Goal: Task Accomplishment & Management: Use online tool/utility

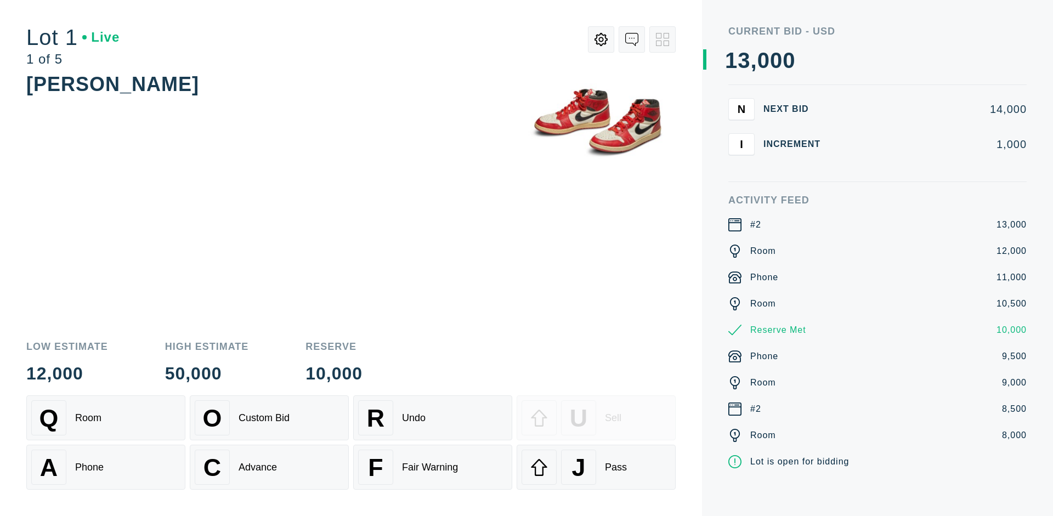
click at [106, 467] on div "A Phone" at bounding box center [105, 467] width 149 height 35
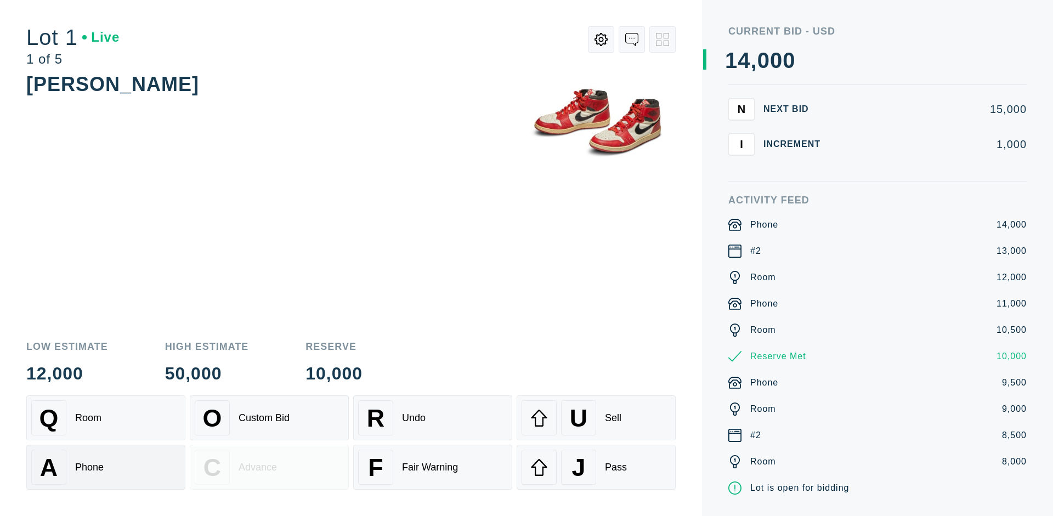
click at [106, 418] on div "Q Room" at bounding box center [105, 417] width 149 height 35
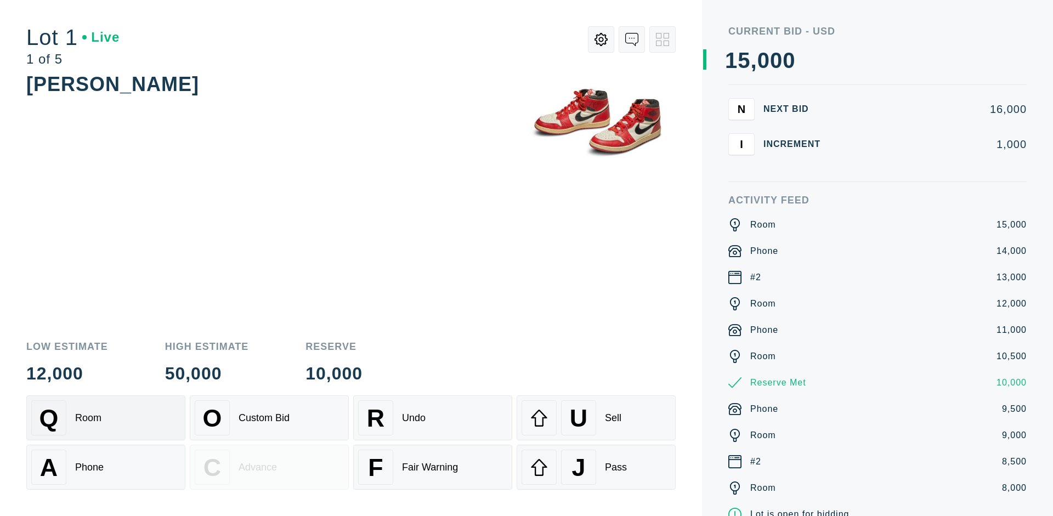
click at [433, 418] on div "R Undo" at bounding box center [432, 417] width 149 height 35
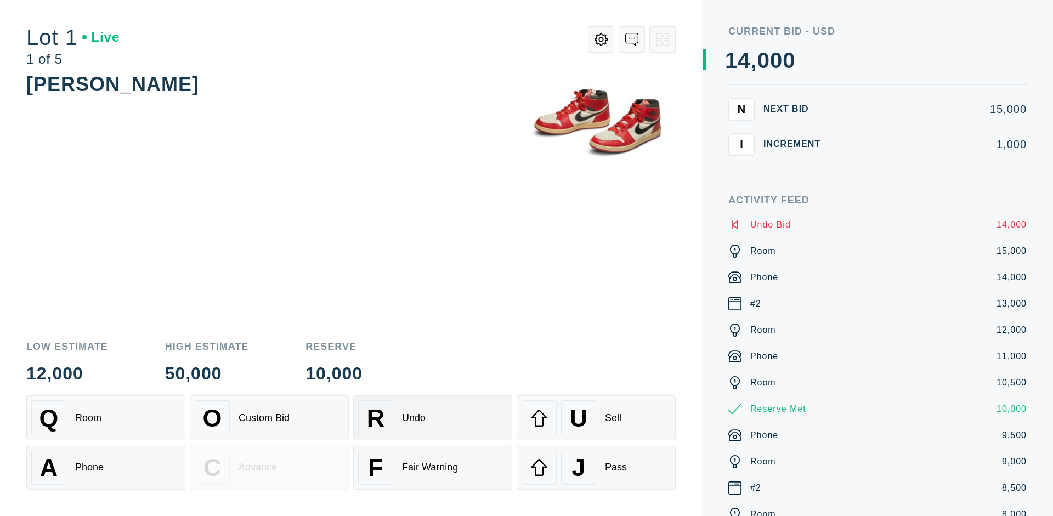
click at [106, 418] on div "Q Room" at bounding box center [105, 417] width 149 height 35
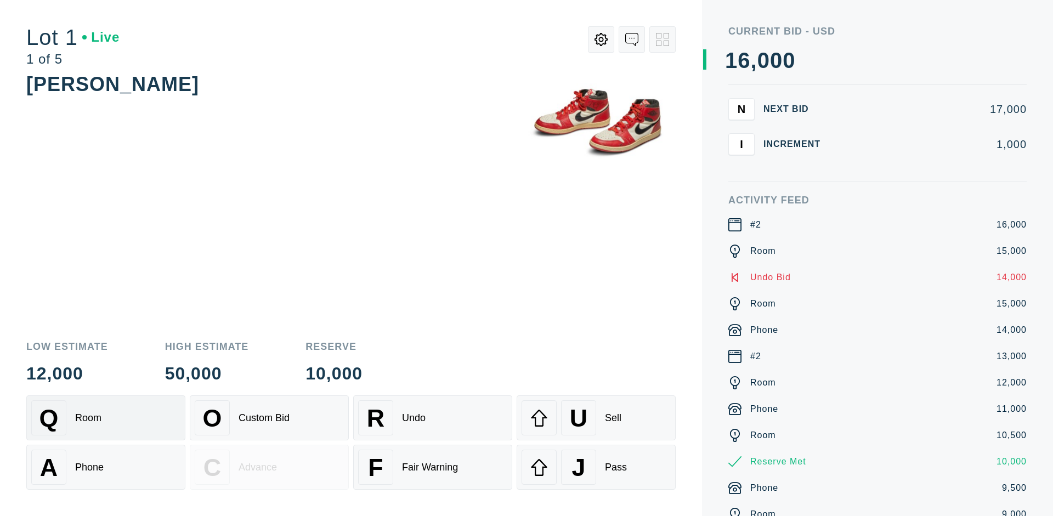
click at [106, 467] on div "A Phone" at bounding box center [105, 467] width 149 height 35
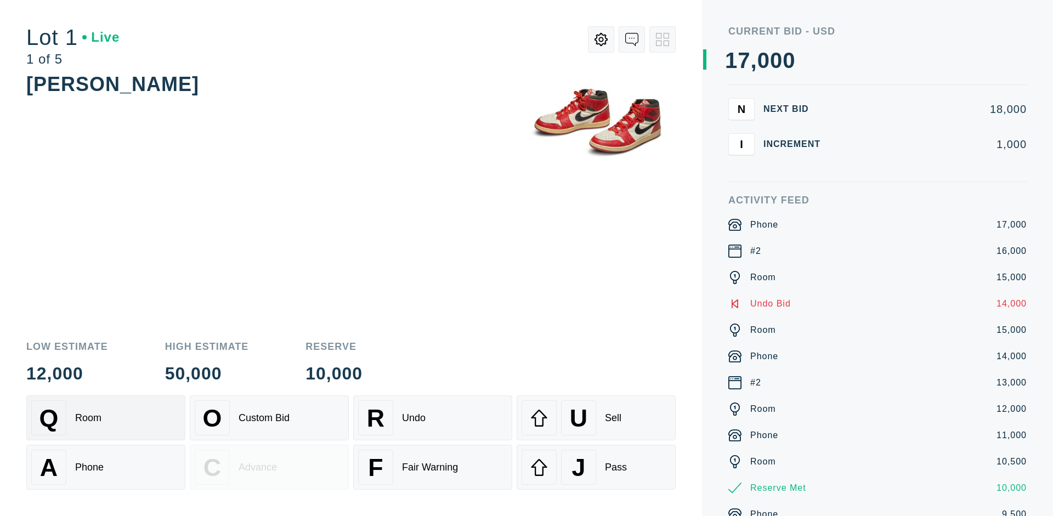
click at [106, 418] on div "Q Room" at bounding box center [105, 417] width 149 height 35
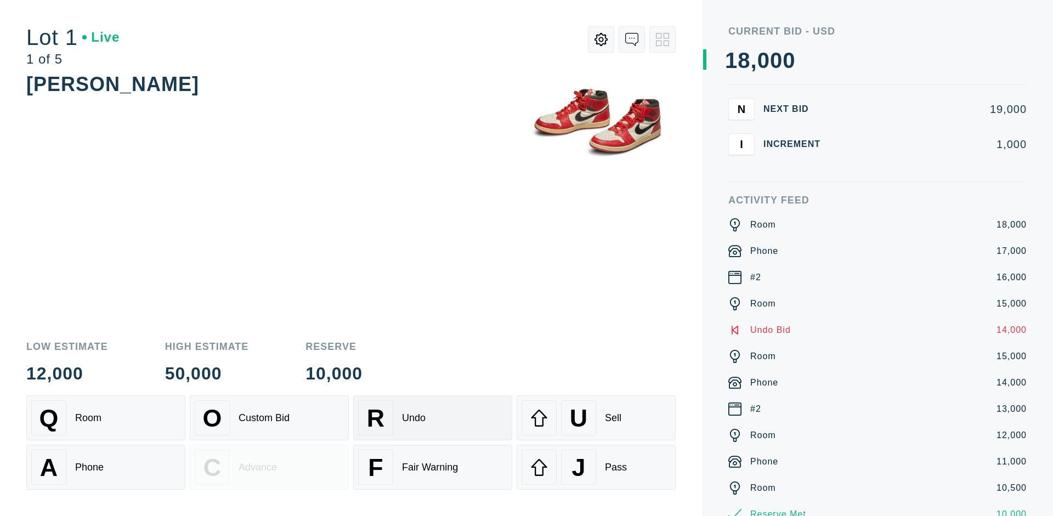
click at [433, 418] on div "R Undo" at bounding box center [432, 417] width 149 height 35
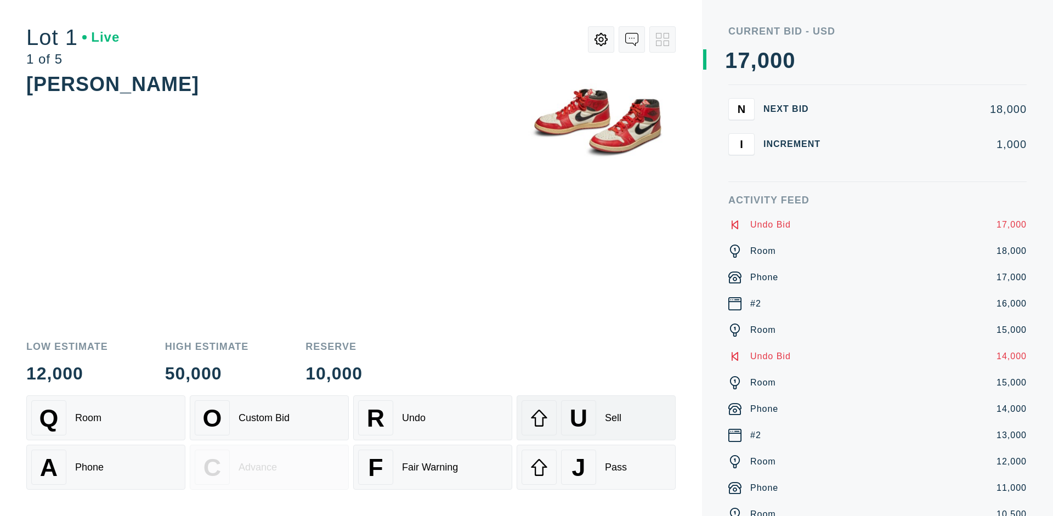
click at [596, 418] on div "U Sell" at bounding box center [595, 417] width 149 height 35
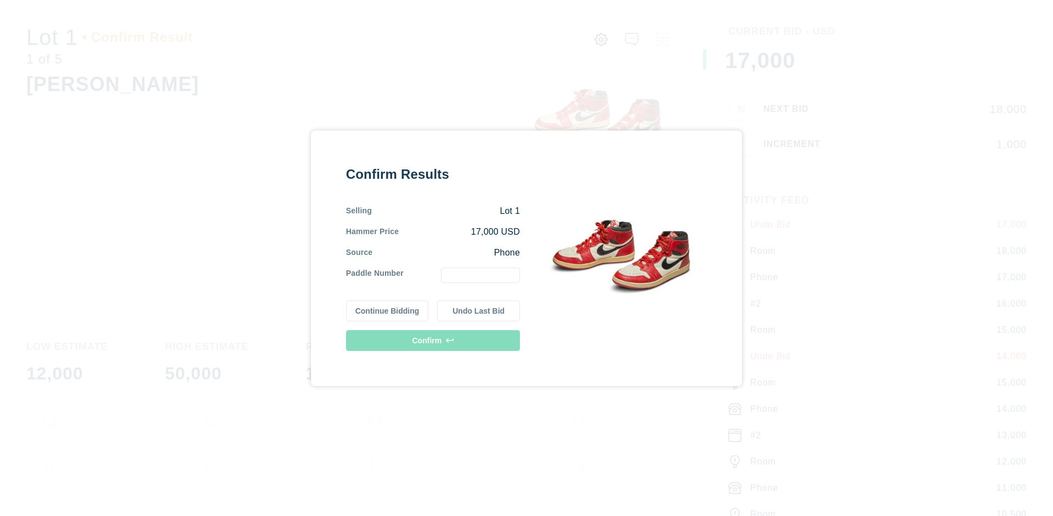
click at [388, 310] on button "Continue Bidding" at bounding box center [387, 310] width 83 height 21
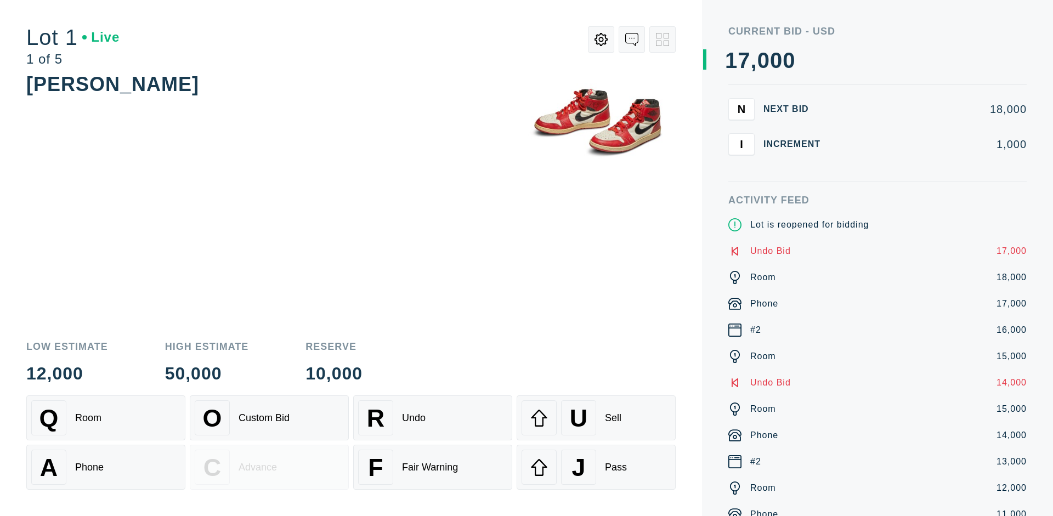
click at [596, 418] on div "U Sell" at bounding box center [595, 417] width 149 height 35
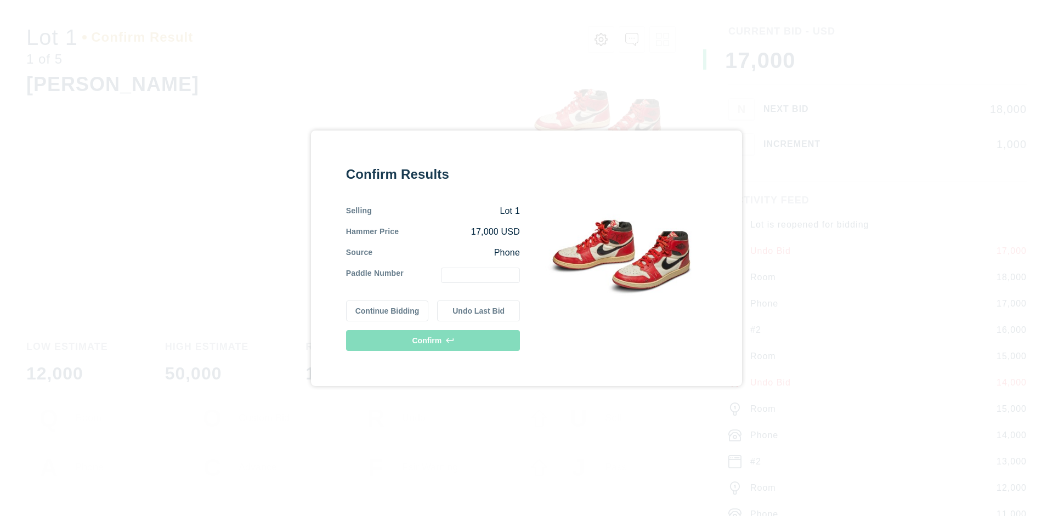
click at [479, 310] on button "Undo Last Bid" at bounding box center [478, 310] width 83 height 21
click at [388, 310] on button "Continue Bidding" at bounding box center [387, 310] width 83 height 21
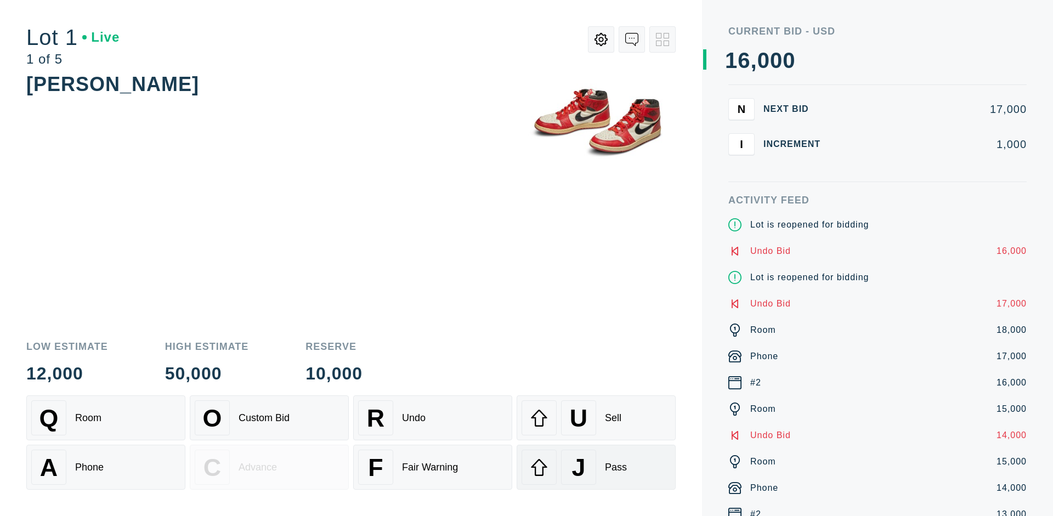
click at [596, 467] on div "J Pass" at bounding box center [595, 467] width 149 height 35
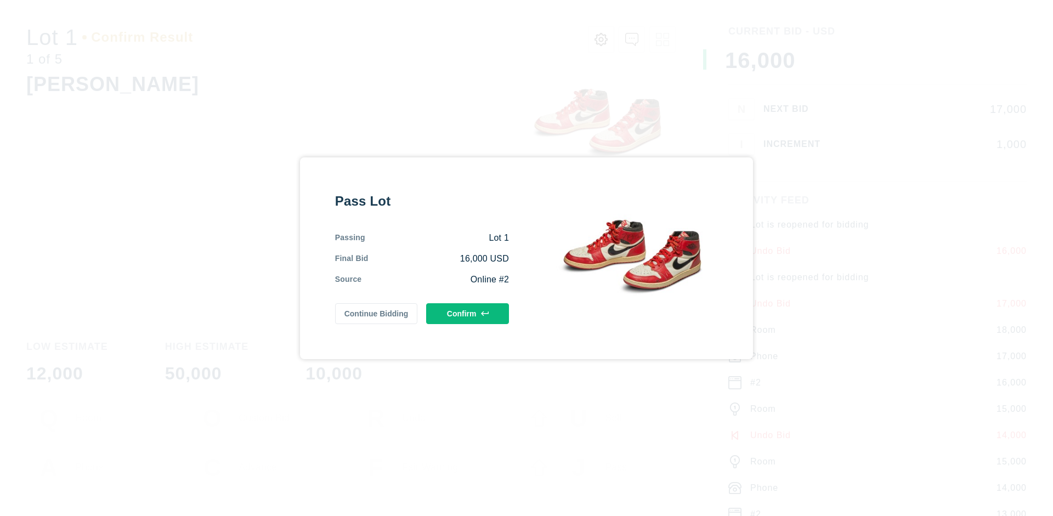
click at [468, 313] on button "Confirm" at bounding box center [467, 313] width 83 height 21
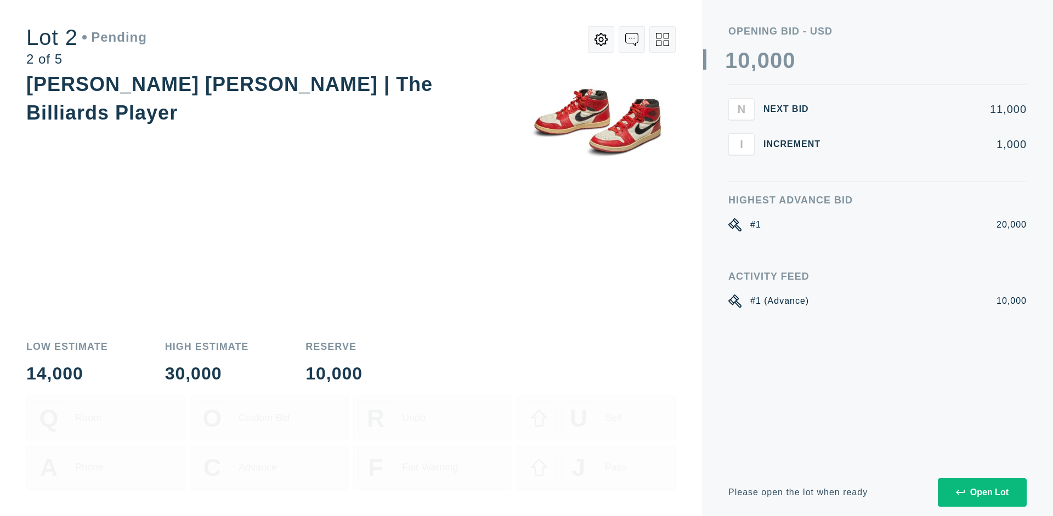
click at [982, 492] on div "Open Lot" at bounding box center [982, 492] width 53 height 10
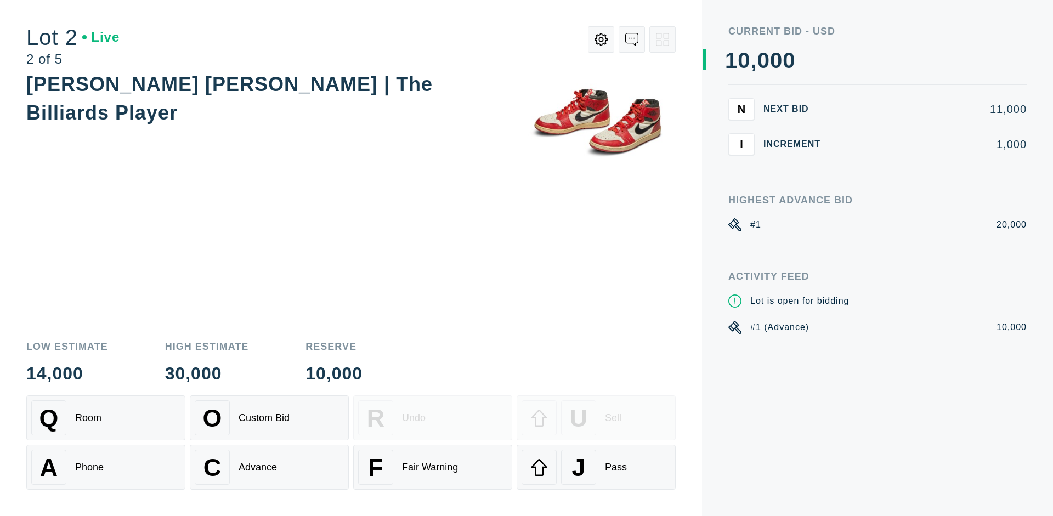
click at [106, 418] on div "Q Room" at bounding box center [105, 417] width 149 height 35
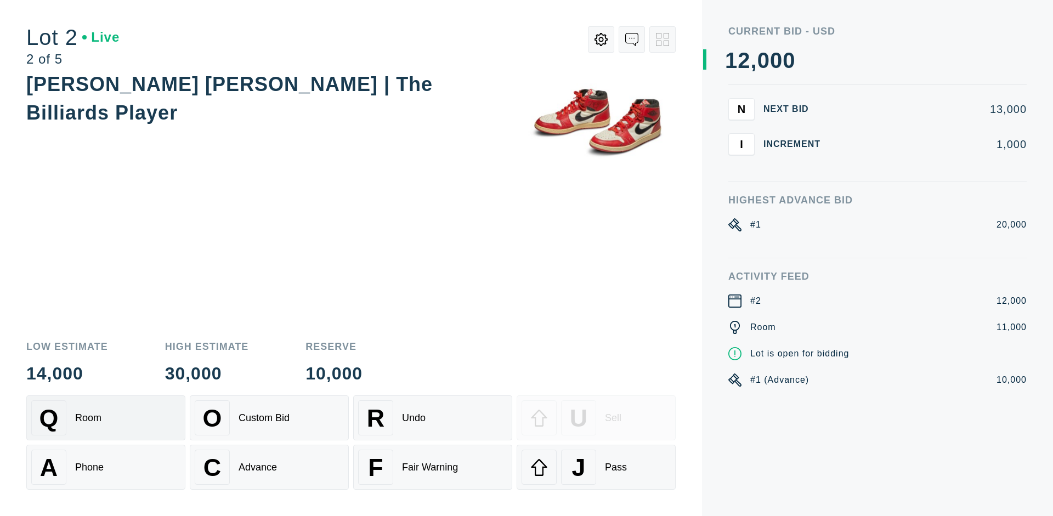
click at [269, 467] on div "Advance" at bounding box center [258, 468] width 38 height 12
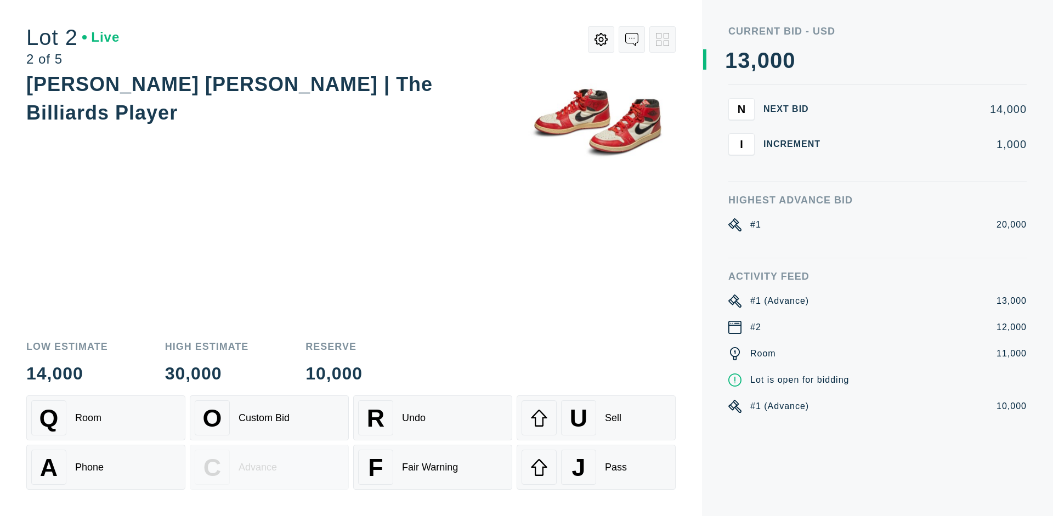
click at [596, 418] on div "U Sell" at bounding box center [595, 417] width 149 height 35
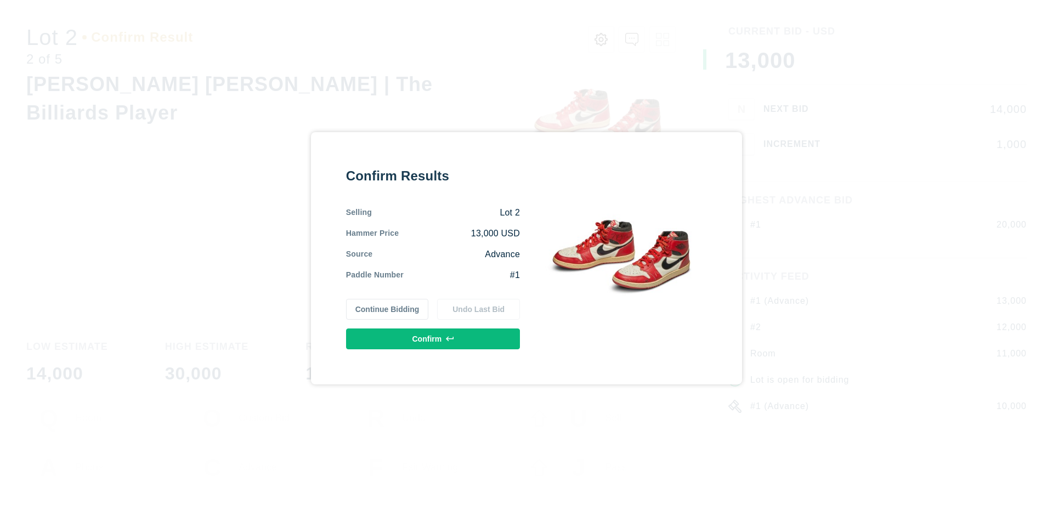
click at [433, 338] on button "Confirm" at bounding box center [433, 338] width 174 height 21
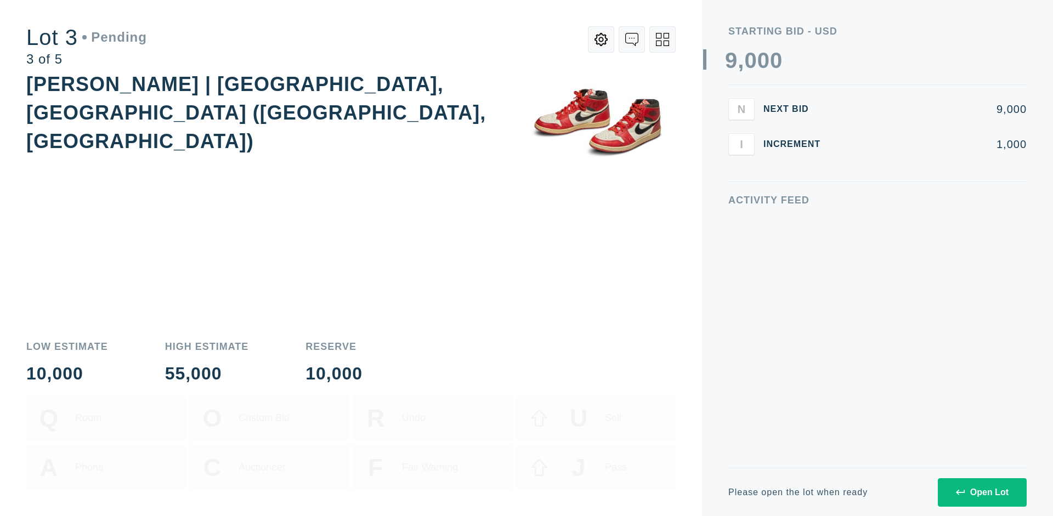
click at [982, 492] on div "Open Lot" at bounding box center [982, 492] width 53 height 10
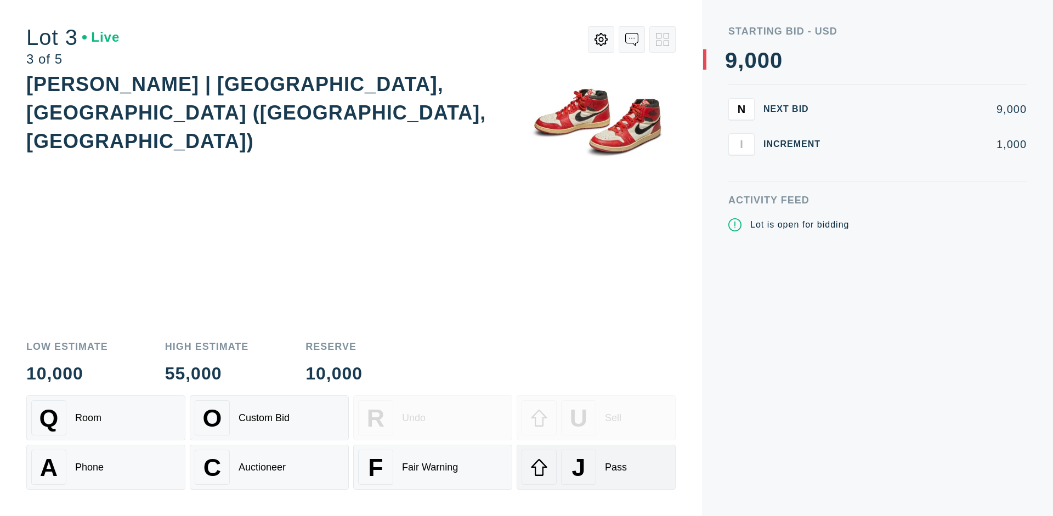
click at [596, 467] on div "J Pass" at bounding box center [595, 467] width 149 height 35
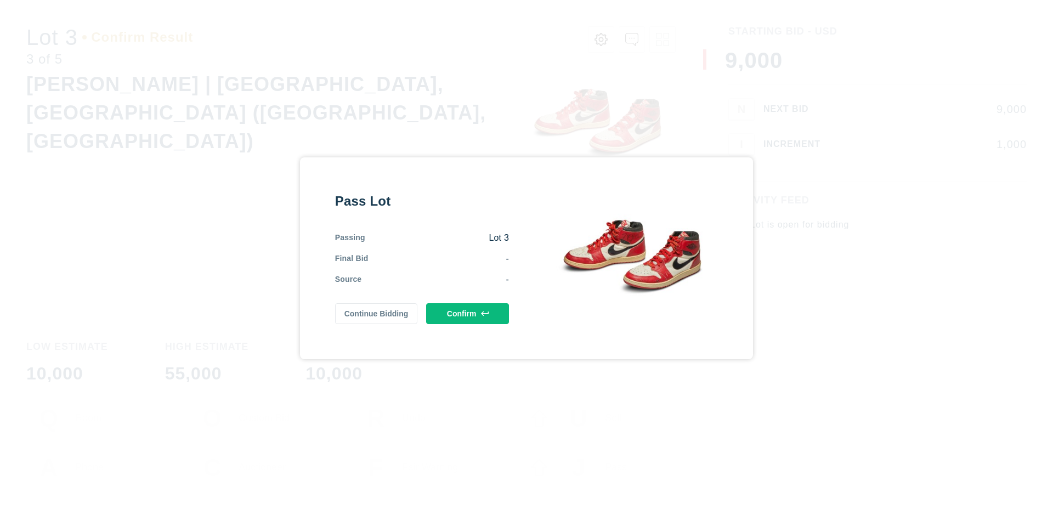
click at [468, 313] on button "Confirm" at bounding box center [467, 313] width 83 height 21
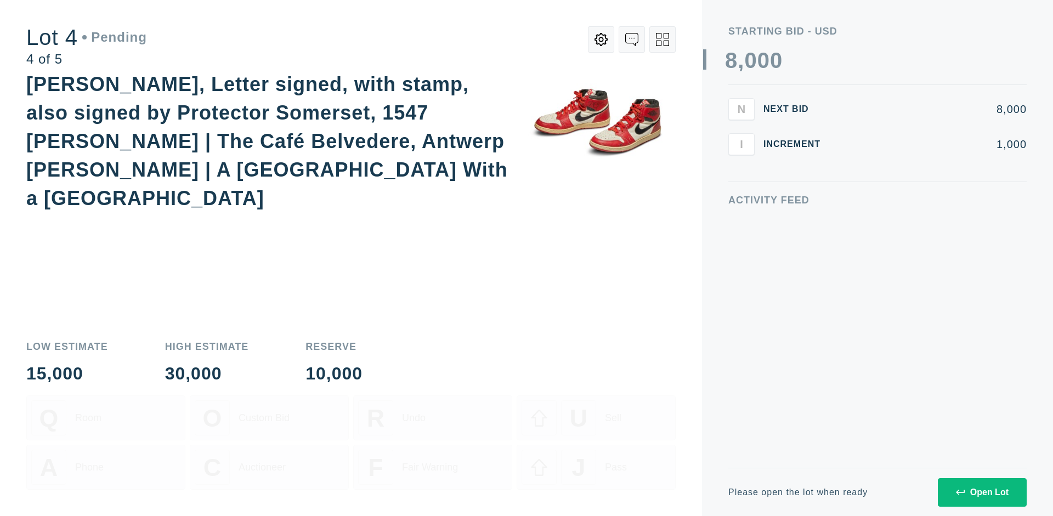
click at [982, 492] on div "Open Lot" at bounding box center [982, 492] width 53 height 10
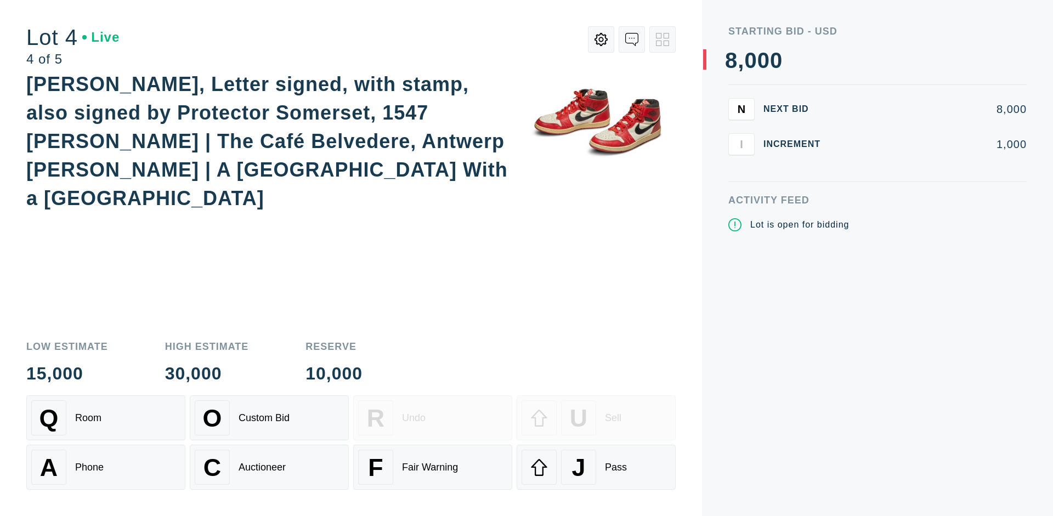
click at [106, 418] on div "Q Room" at bounding box center [105, 417] width 149 height 35
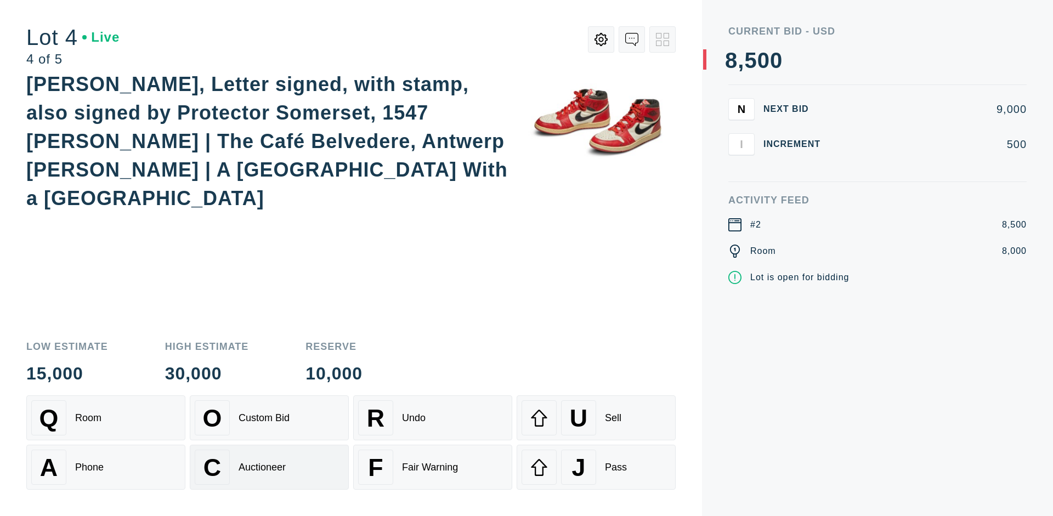
click at [269, 467] on div "Auctioneer" at bounding box center [262, 468] width 47 height 12
click at [596, 467] on div "J Pass" at bounding box center [595, 467] width 149 height 35
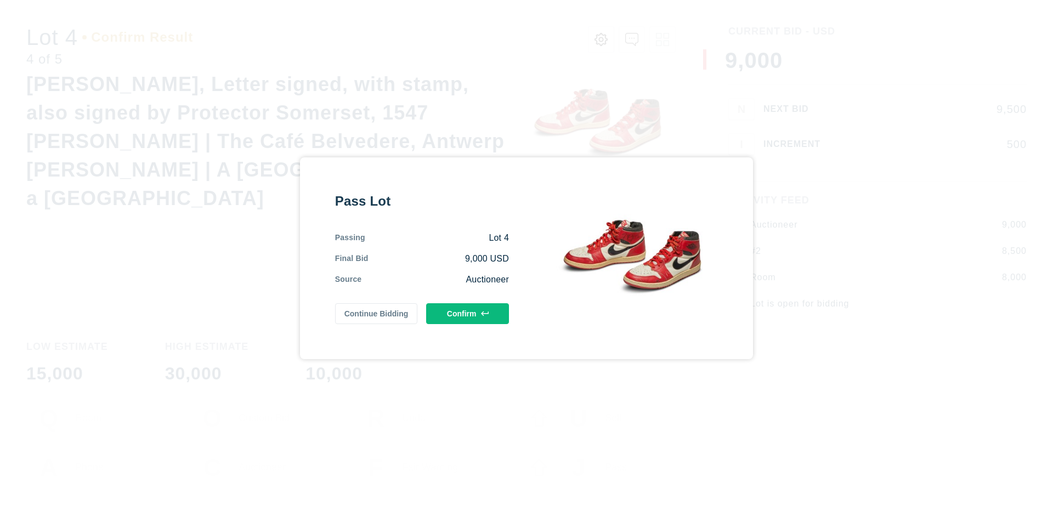
click at [468, 313] on button "Confirm" at bounding box center [467, 313] width 83 height 21
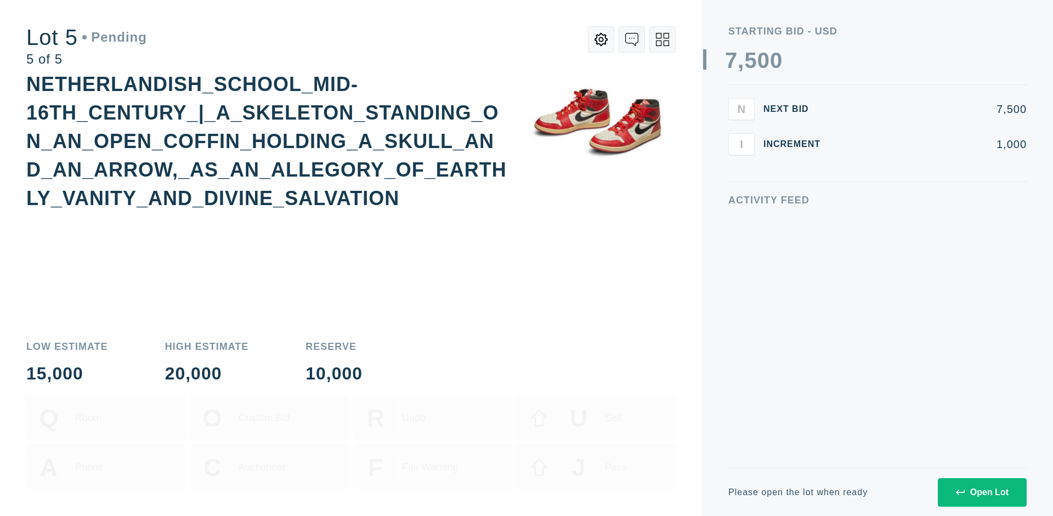
click at [982, 492] on div "Open Lot" at bounding box center [982, 492] width 53 height 10
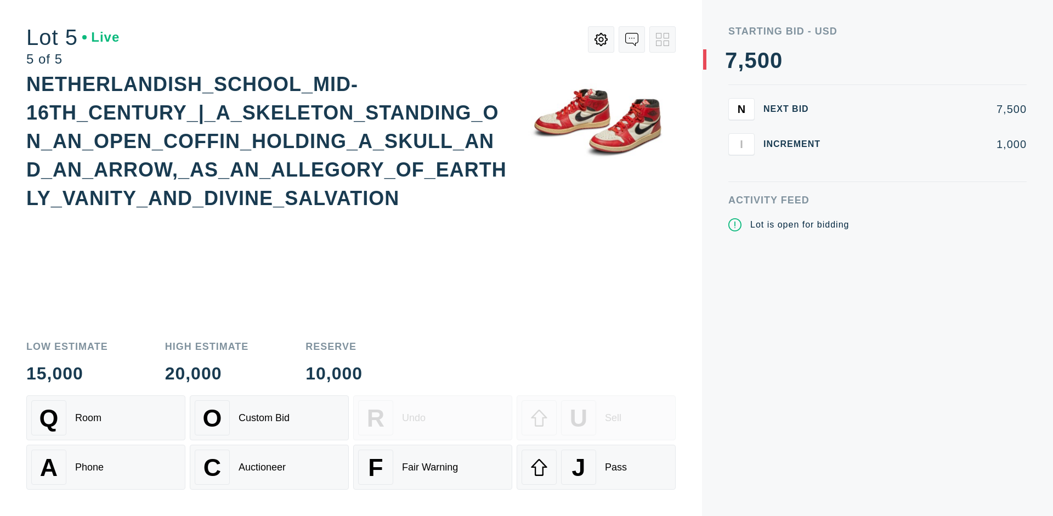
click at [106, 418] on div "Q Room" at bounding box center [105, 417] width 149 height 35
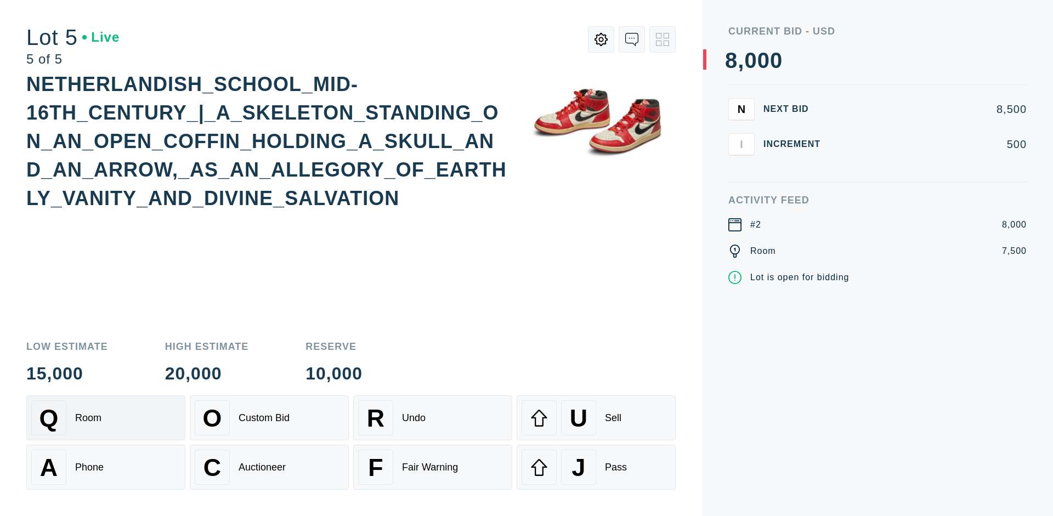
click at [106, 418] on div "Q Room" at bounding box center [105, 417] width 149 height 35
click at [596, 418] on div "U Sell" at bounding box center [595, 417] width 149 height 35
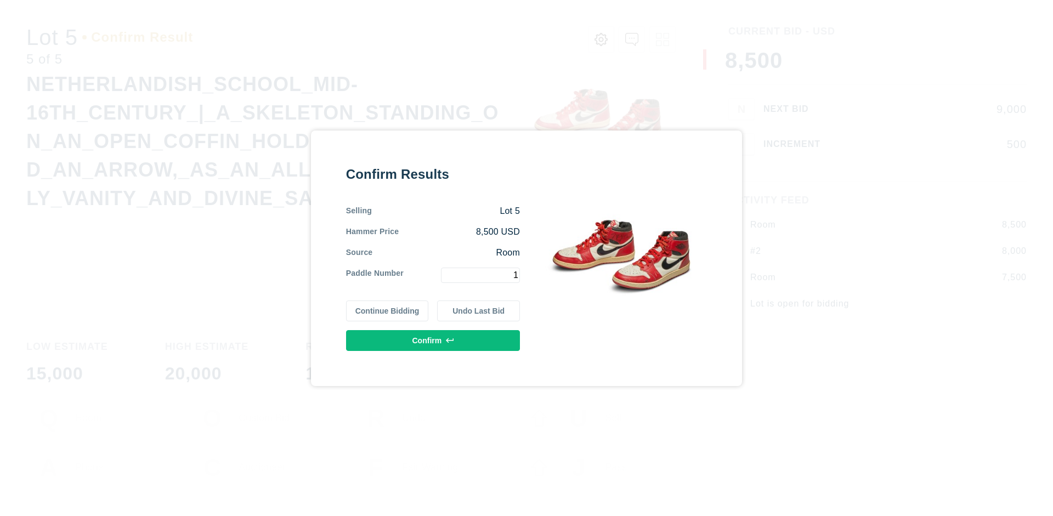
type input "1"
click at [433, 340] on button "Confirm" at bounding box center [433, 340] width 174 height 21
